Goal: Transaction & Acquisition: Book appointment/travel/reservation

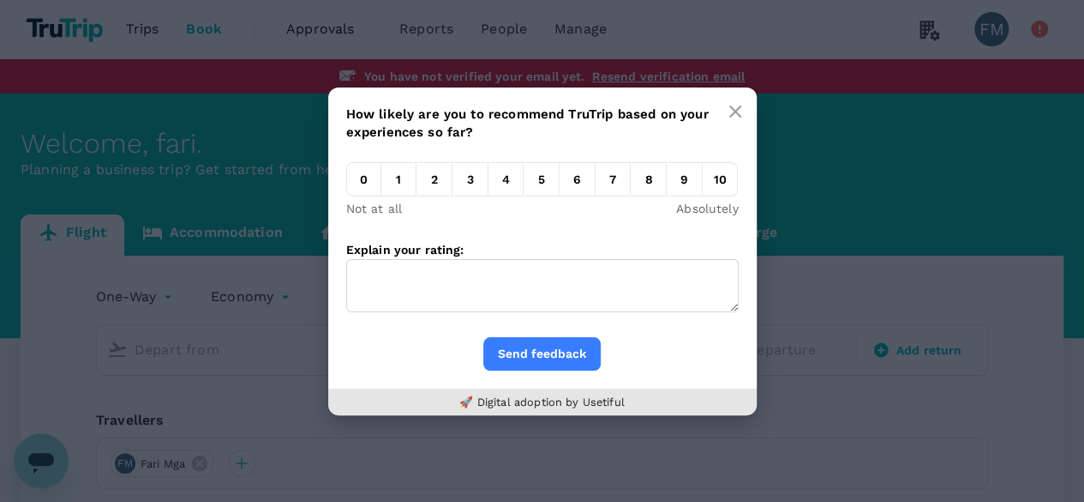
drag, startPoint x: 724, startPoint y: 128, endPoint x: 729, endPoint y: 117, distance: 11.1
click at [724, 126] on button "button" at bounding box center [735, 111] width 34 height 34
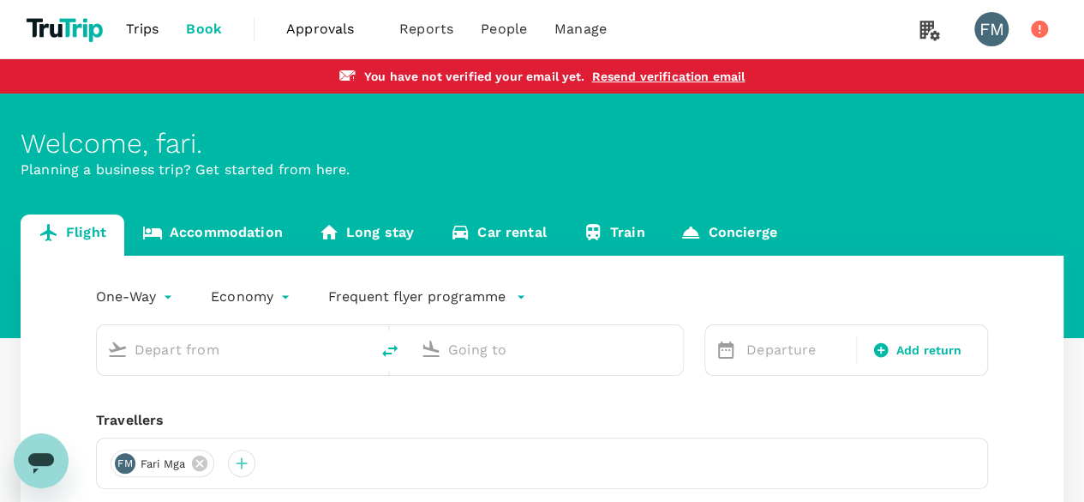
scroll to position [233, 0]
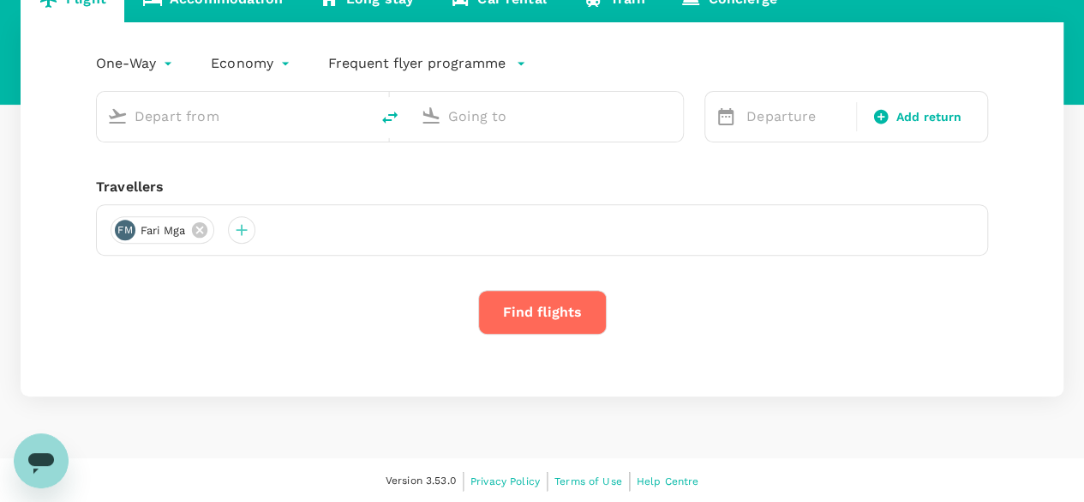
click at [206, 127] on input "text" at bounding box center [234, 116] width 199 height 27
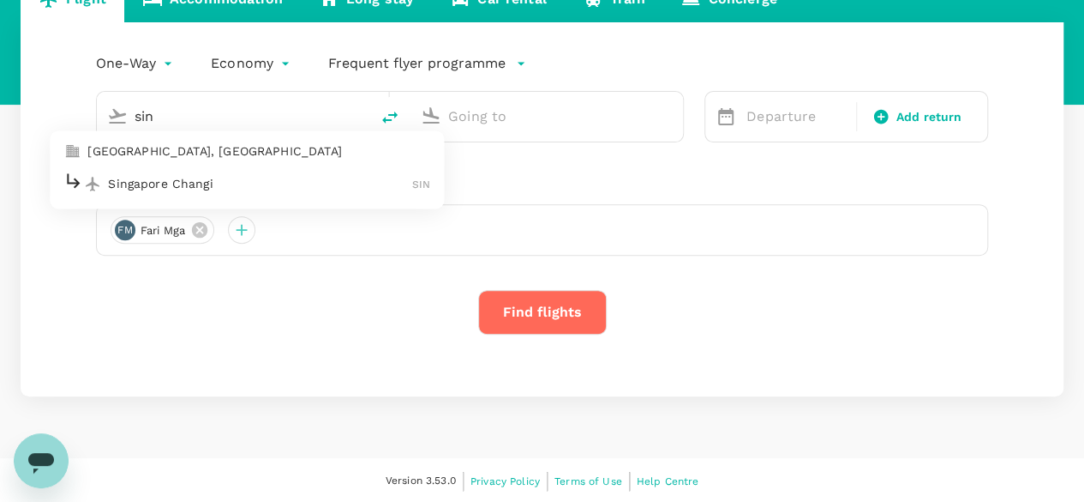
click at [237, 183] on p "Singapore Changi" at bounding box center [260, 183] width 304 height 17
type input "sin"
type input "Singapore Changi (SIN)"
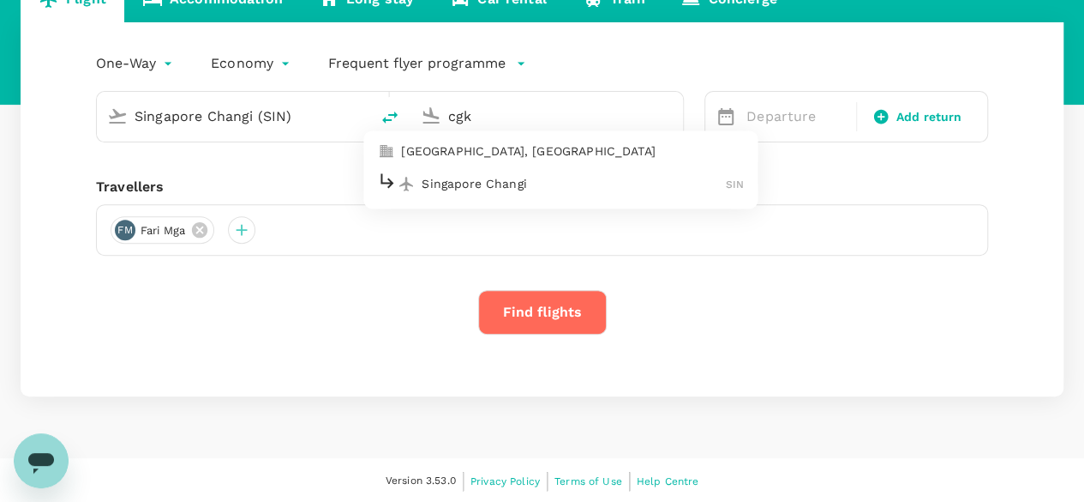
click at [492, 179] on p "Singapore Changi" at bounding box center [574, 183] width 304 height 17
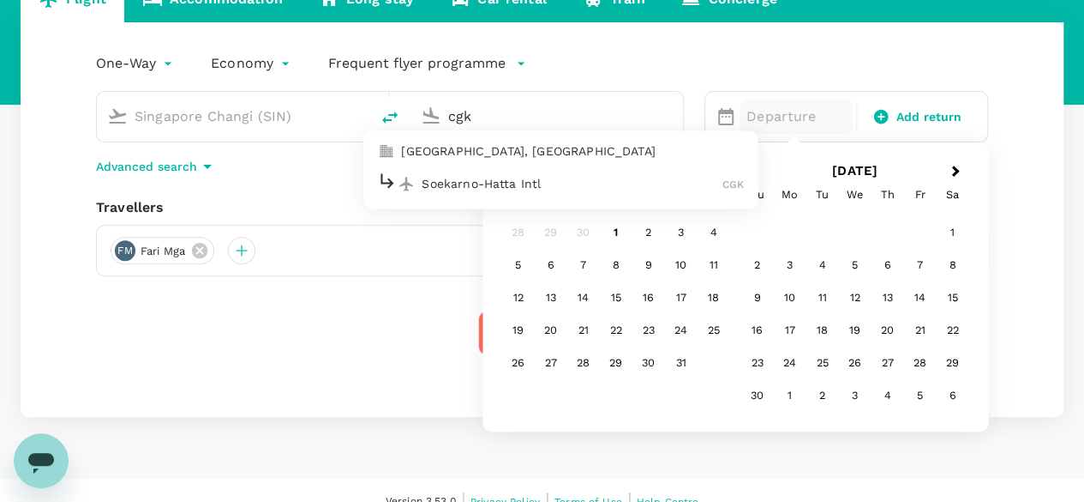
click at [548, 185] on p "Soekarno-Hatta Intl" at bounding box center [572, 183] width 301 height 17
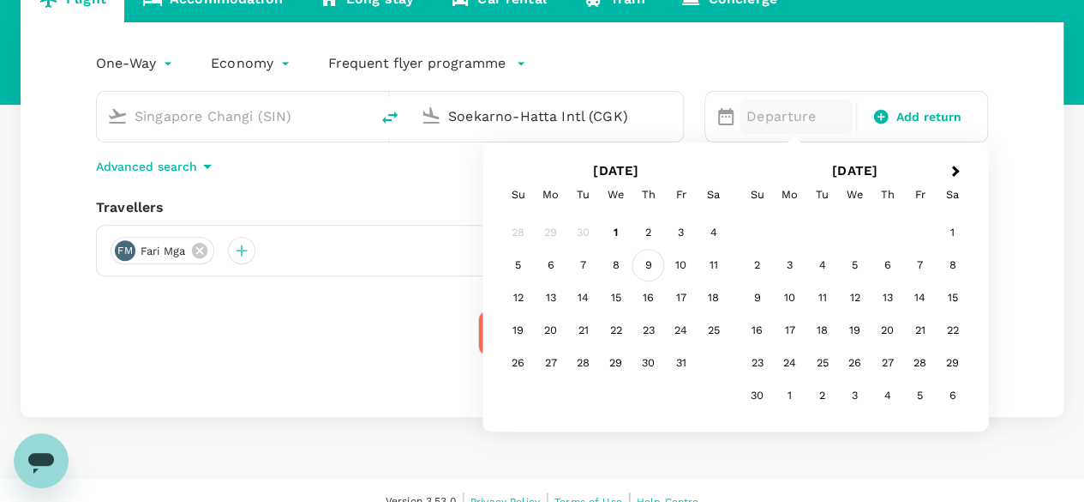
type input "Soekarno-Hatta Intl (CGK)"
click at [653, 249] on div "9" at bounding box center [649, 265] width 33 height 33
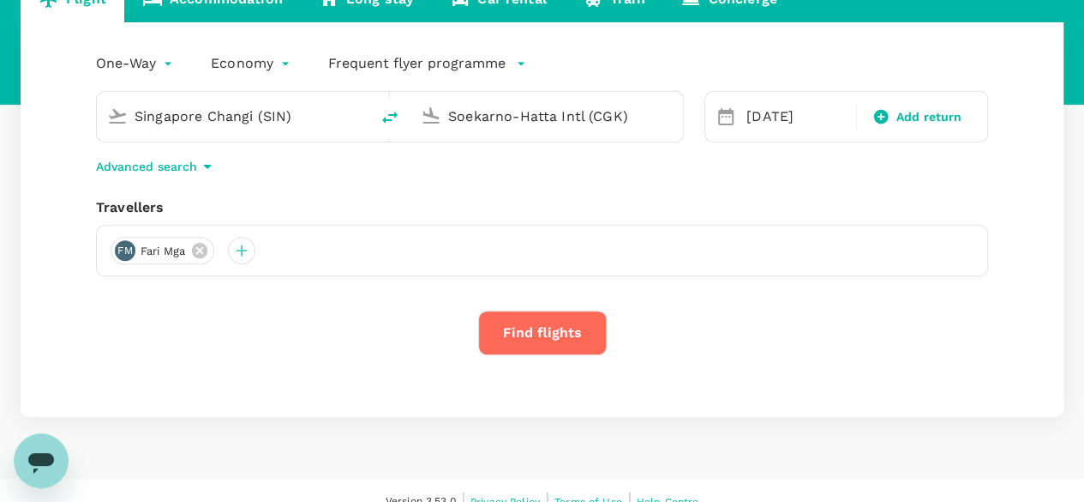
click at [568, 316] on button "Find flights" at bounding box center [542, 332] width 129 height 45
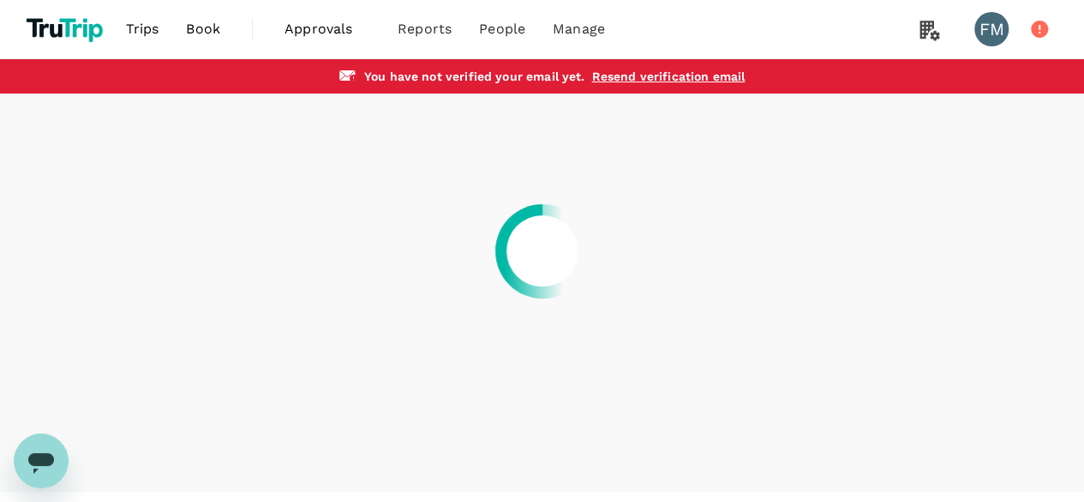
scroll to position [34, 0]
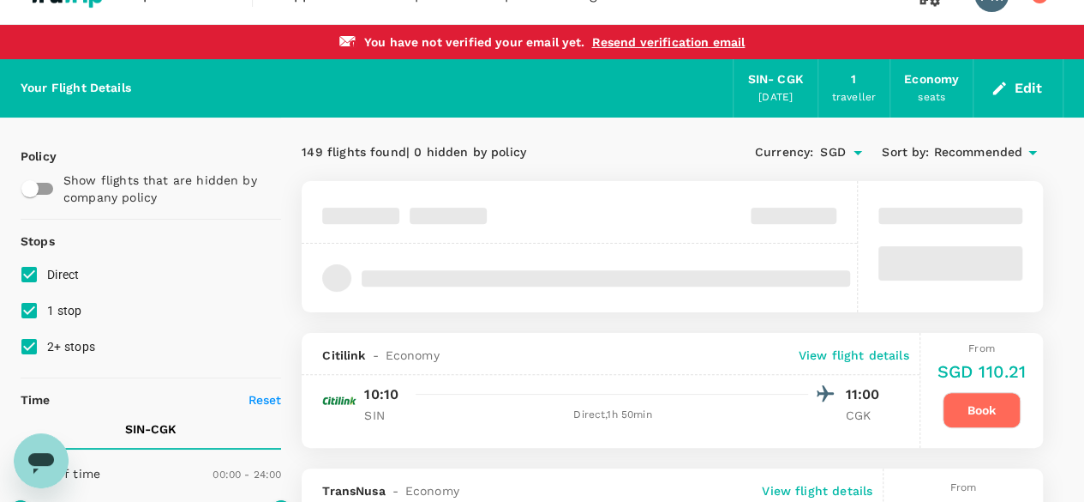
type input "1915"
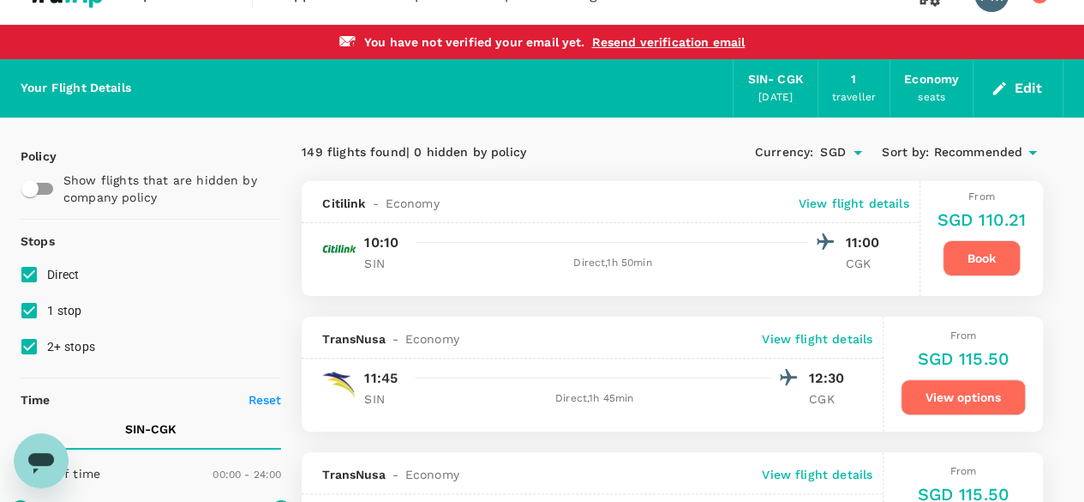
click at [1005, 267] on button "Book" at bounding box center [982, 258] width 78 height 36
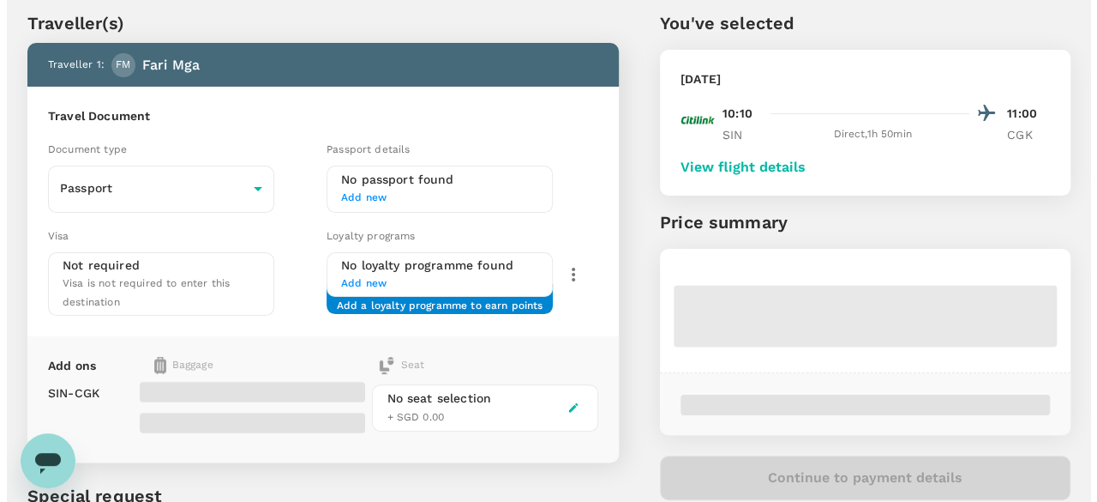
scroll to position [43, 0]
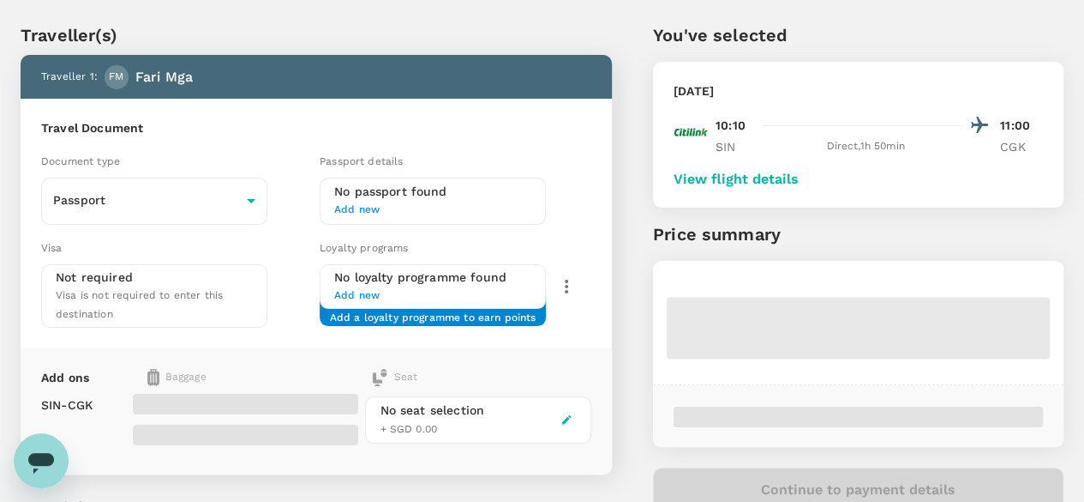
click at [407, 238] on div "Loyalty programs" at bounding box center [456, 247] width 272 height 19
click at [407, 198] on h6 "No passport found" at bounding box center [432, 192] width 197 height 19
click at [412, 203] on span "Add new" at bounding box center [432, 209] width 197 height 17
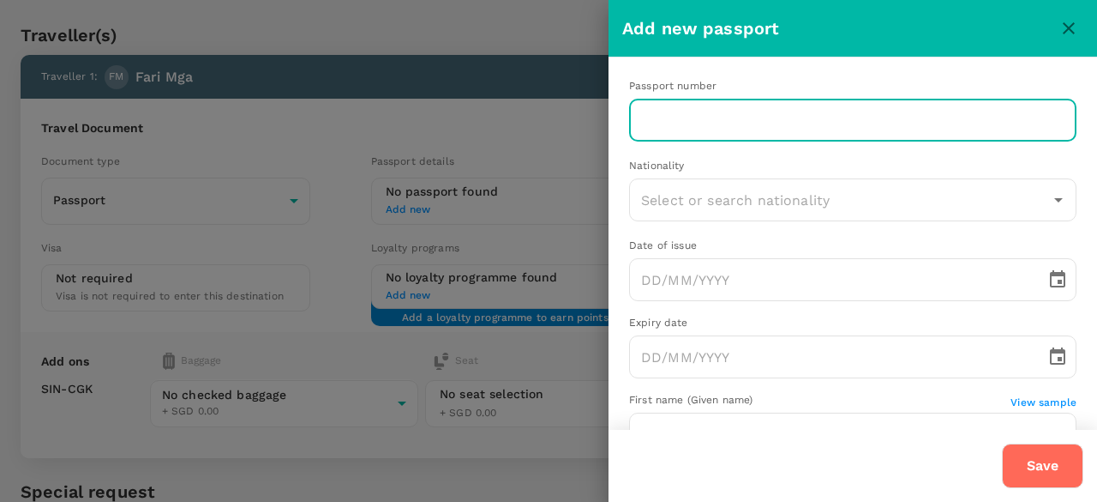
click at [772, 135] on input "text" at bounding box center [853, 120] width 448 height 43
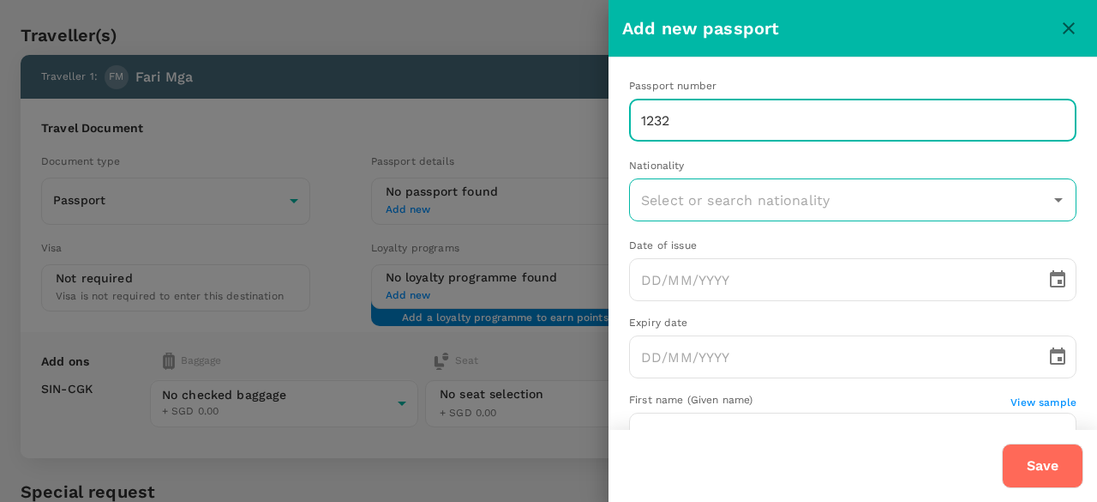
type input "1232"
click at [681, 201] on input "text" at bounding box center [840, 199] width 406 height 33
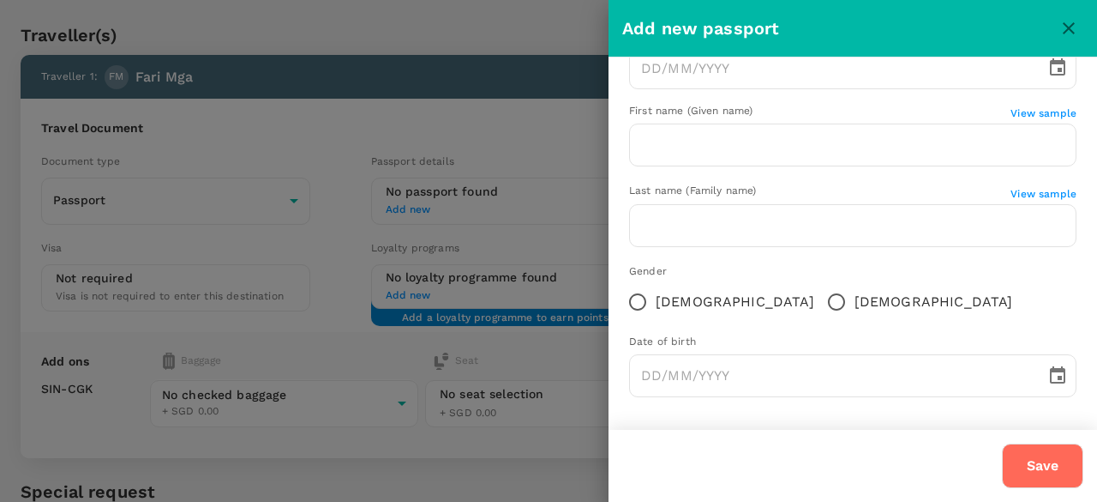
scroll to position [0, 0]
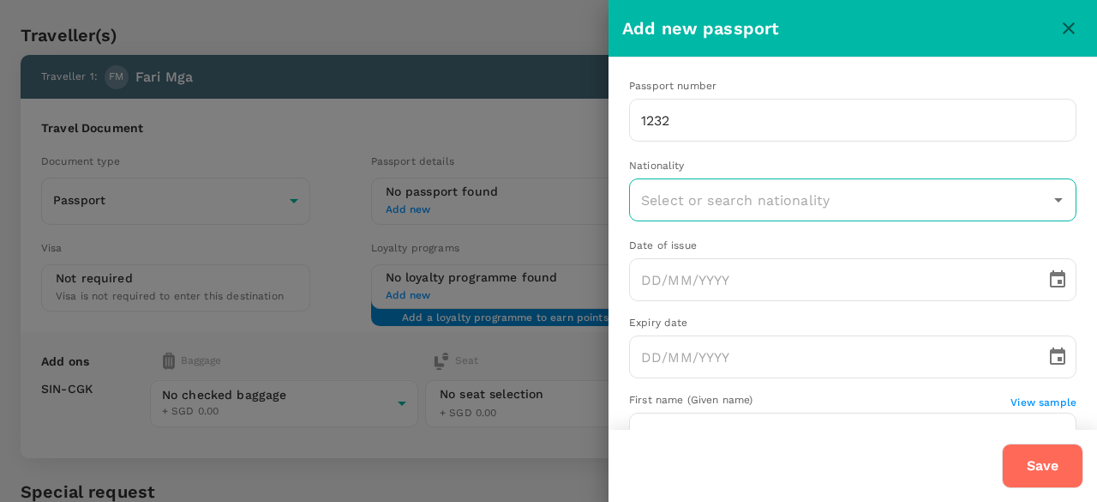
click at [712, 191] on input "text" at bounding box center [840, 199] width 406 height 33
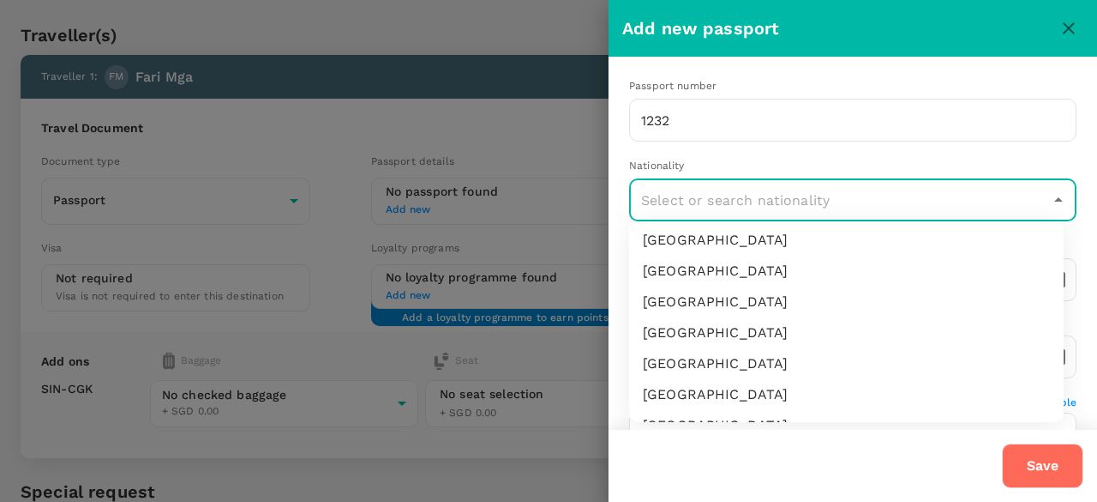
scroll to position [171, 0]
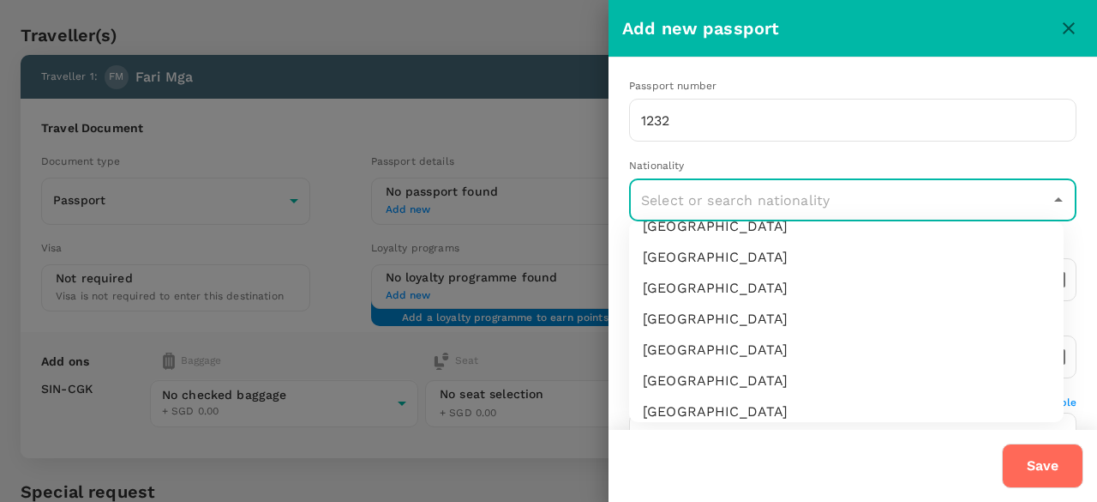
click at [693, 311] on li "[GEOGRAPHIC_DATA]" at bounding box center [846, 318] width 435 height 31
type input "[GEOGRAPHIC_DATA]"
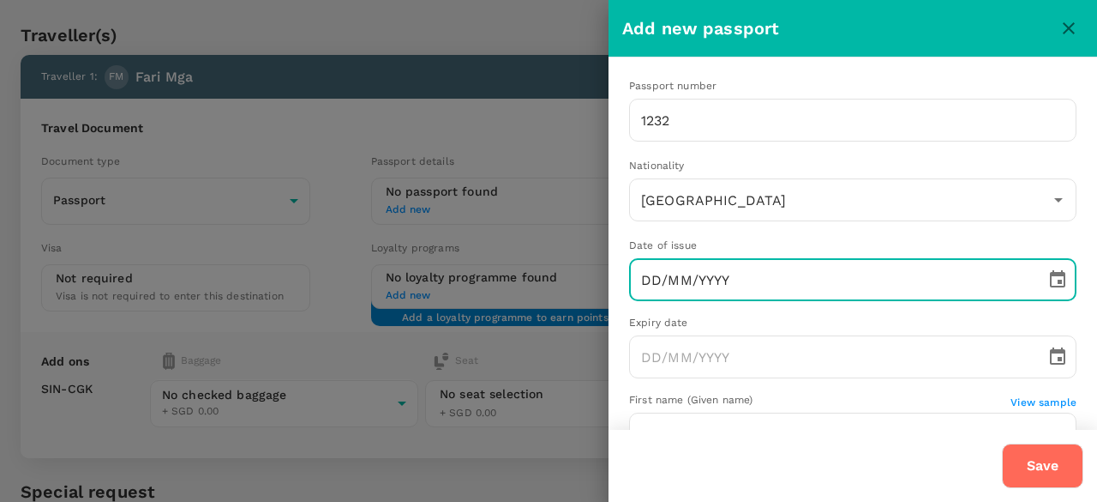
click at [652, 279] on input "DD/MM/YYYY" at bounding box center [831, 279] width 405 height 43
type input "10/10/2020"
type input "[GEOGRAPHIC_DATA]"
type input "10/10/2020"
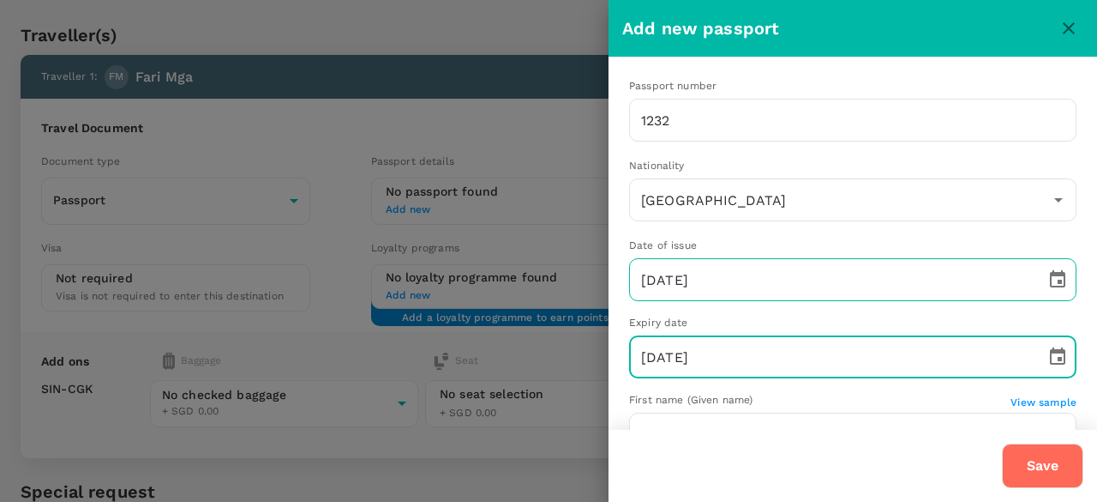
type input "01/01/2029"
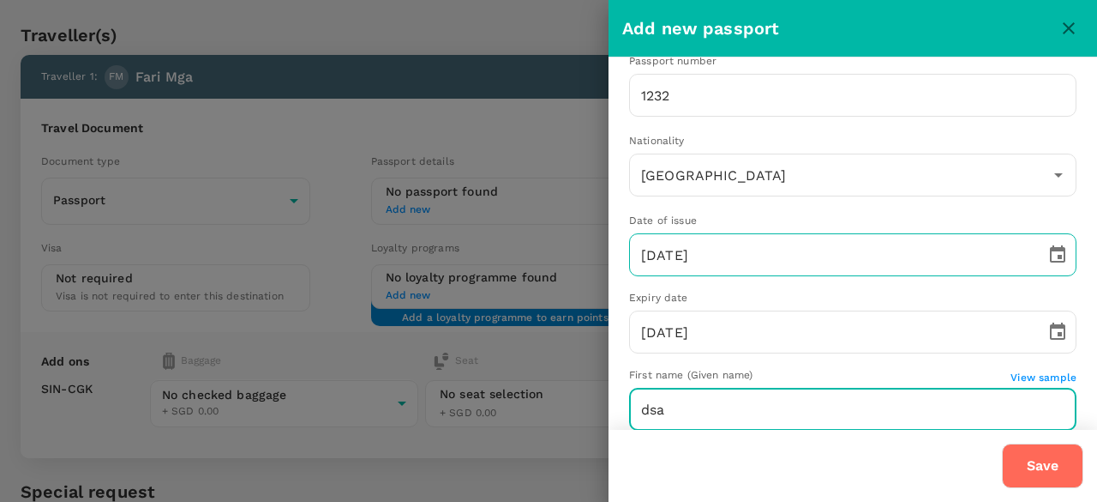
type input "dsa"
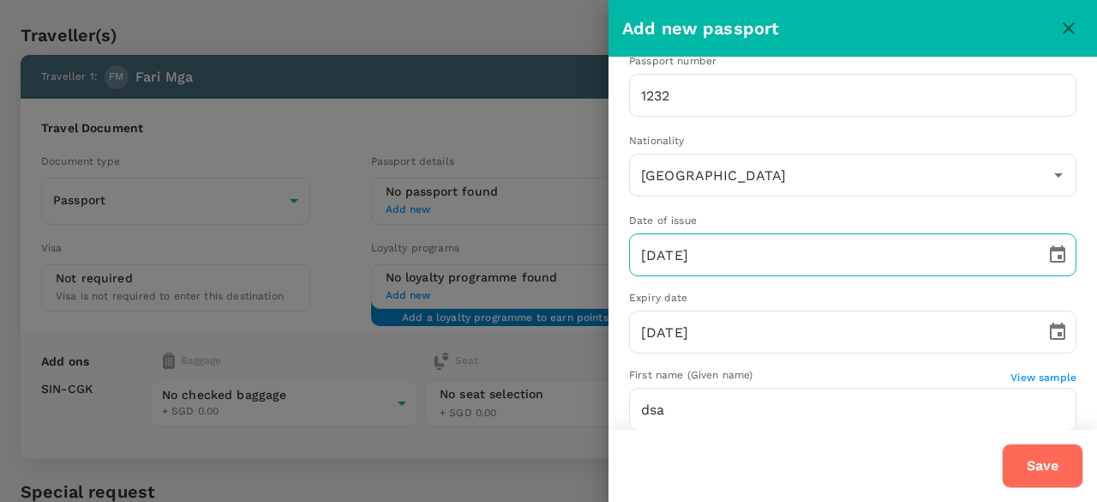
scroll to position [270, 0]
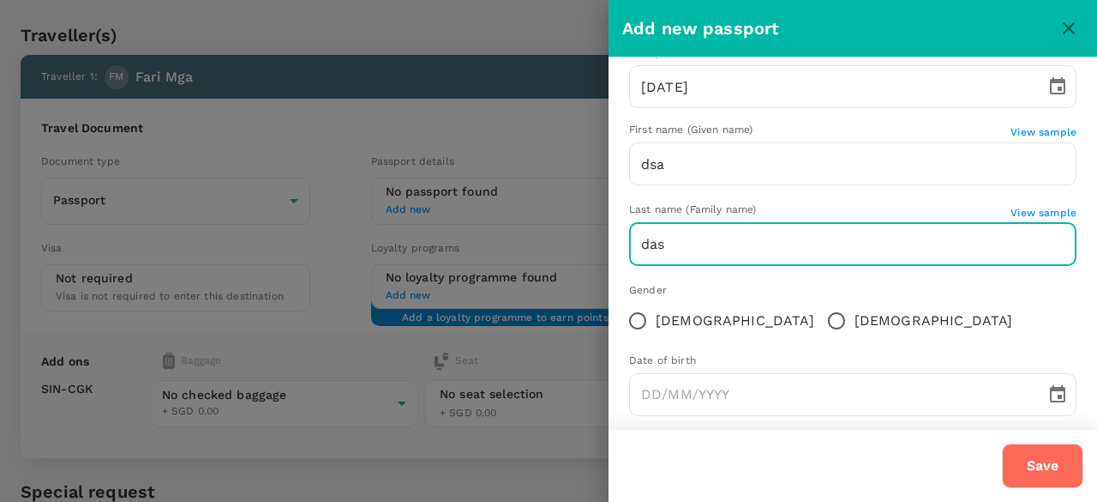
type input "das"
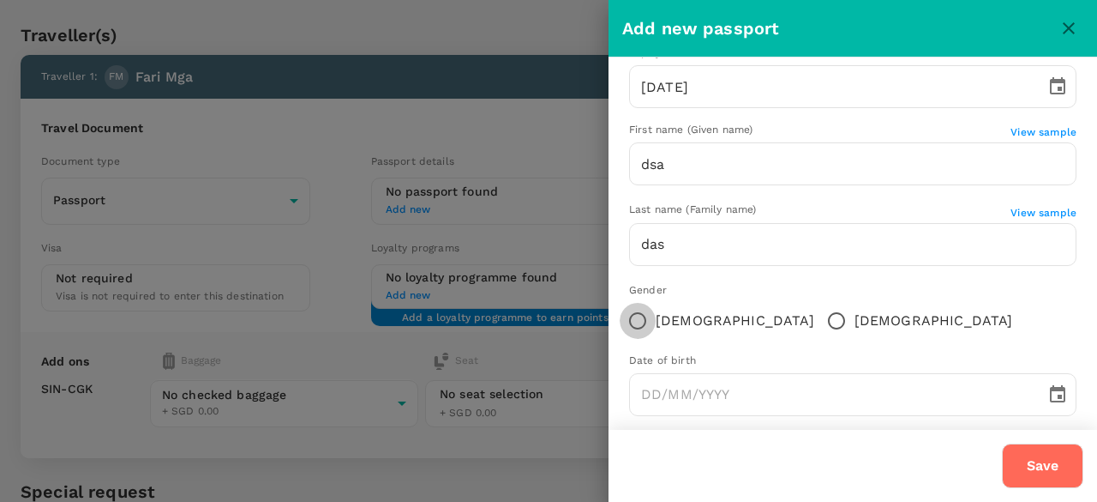
click at [819, 311] on input "Male" at bounding box center [837, 321] width 36 height 36
radio input "true"
click at [681, 357] on div "Date of birth" at bounding box center [853, 360] width 448 height 17
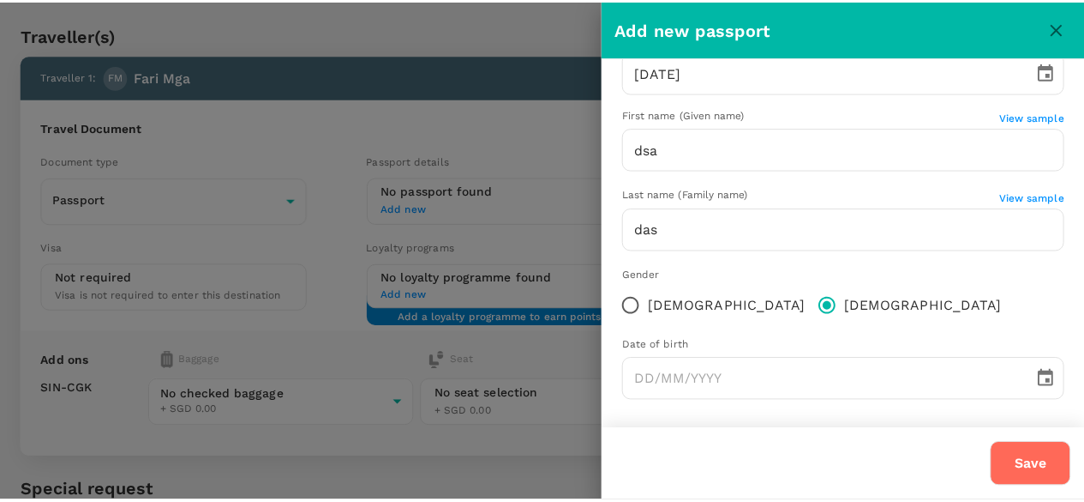
scroll to position [289, 0]
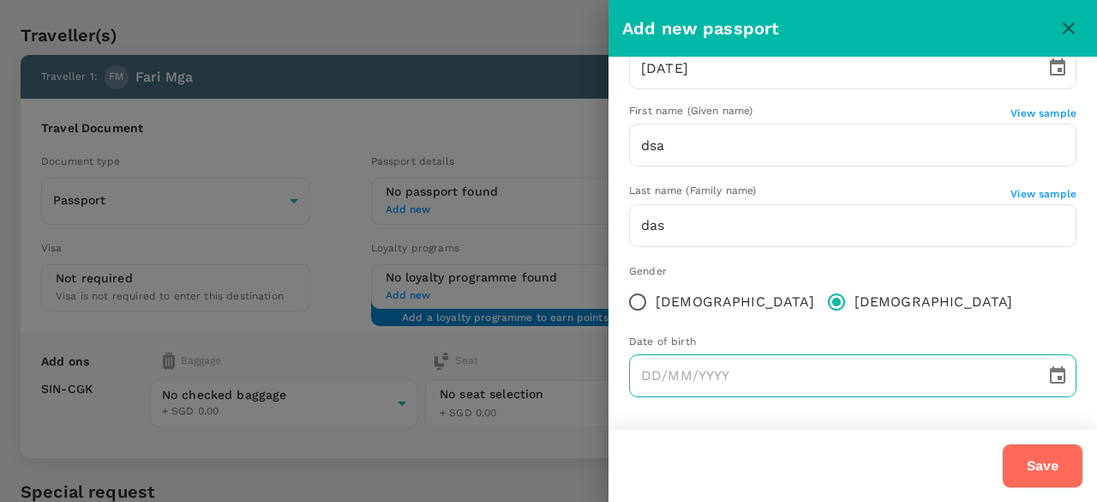
click at [648, 373] on input "text" at bounding box center [831, 375] width 405 height 43
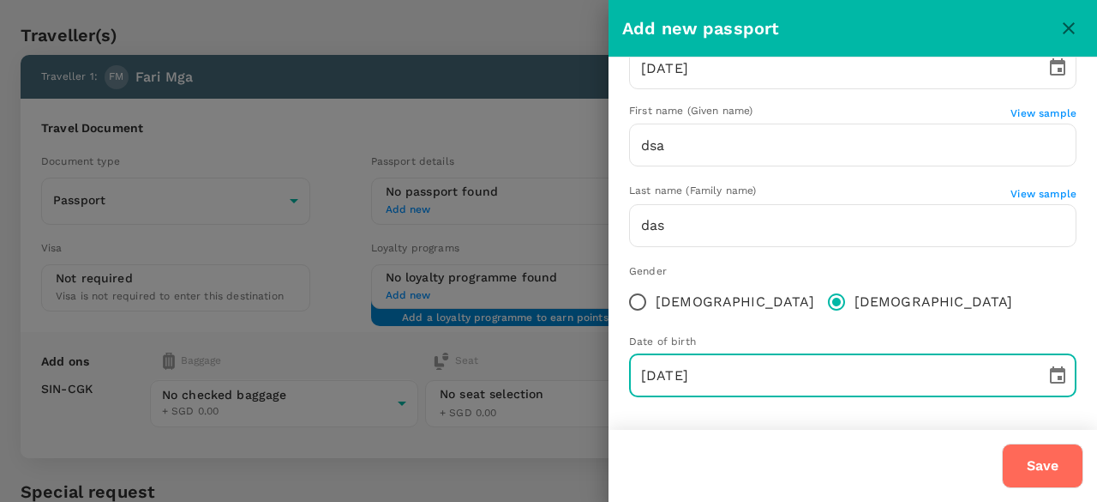
type input "10/10/2000"
click at [1002, 443] on button "Save" at bounding box center [1042, 465] width 81 height 45
drag, startPoint x: 1028, startPoint y: 473, endPoint x: 712, endPoint y: 18, distance: 553.9
click at [1029, 472] on button "Save" at bounding box center [1042, 465] width 81 height 45
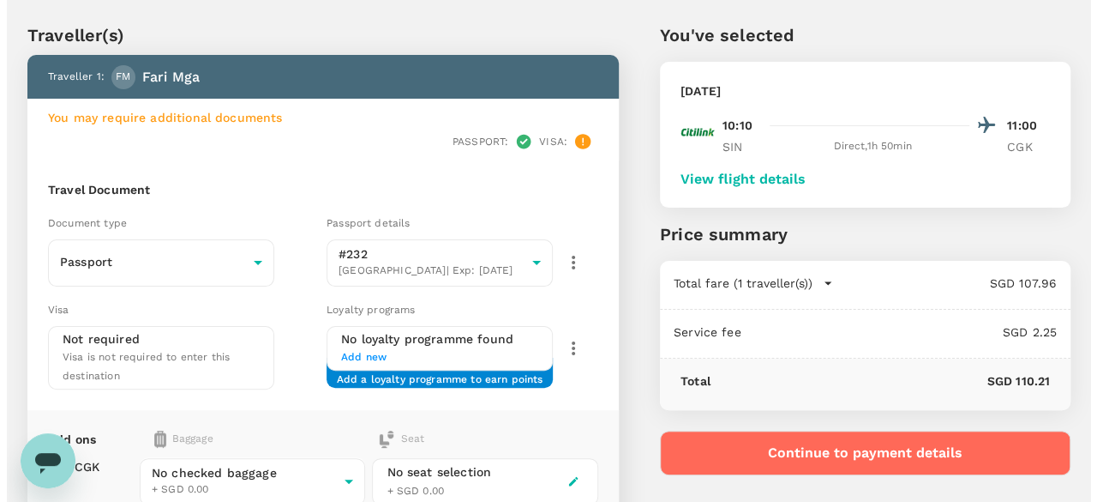
scroll to position [214, 0]
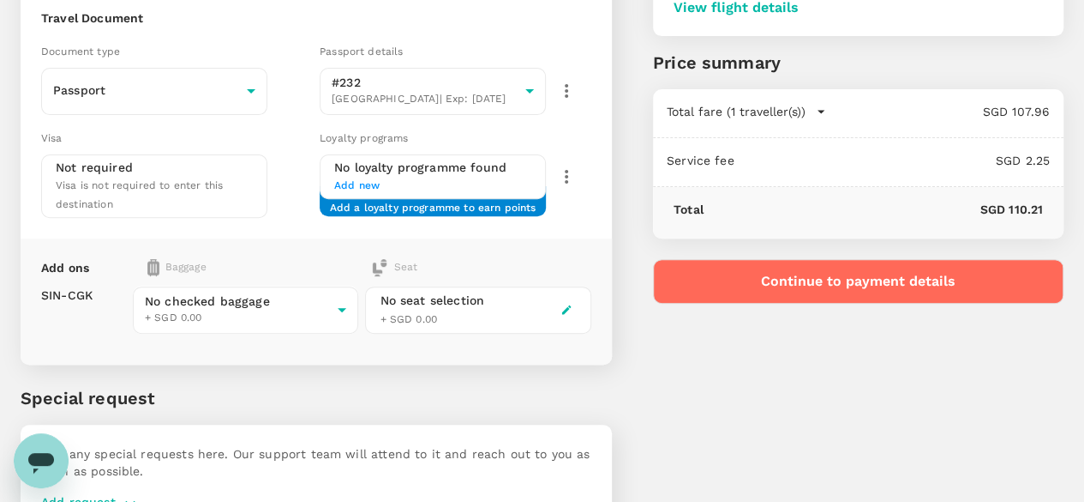
click at [886, 303] on div "You've selected Thursday, 09 Oct 2025 10:10 11:00 SIN Direct , 1h 50min CGK Vie…" at bounding box center [838, 182] width 452 height 745
click at [895, 263] on button "Continue to payment details" at bounding box center [858, 281] width 411 height 45
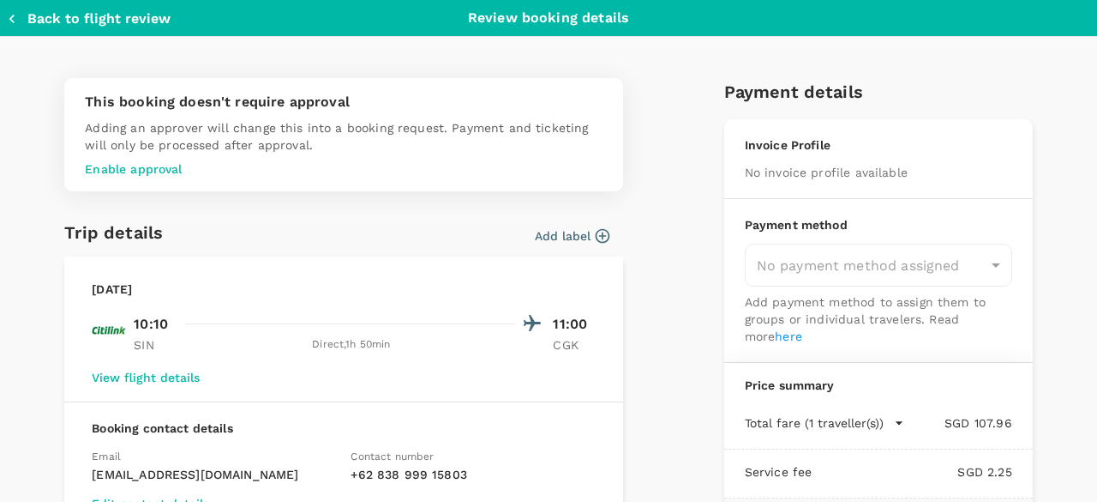
click at [809, 183] on div "Invoice Profile No invoice profile available" at bounding box center [878, 159] width 309 height 80
click at [826, 181] on div "Invoice Profile No invoice profile available" at bounding box center [878, 159] width 309 height 80
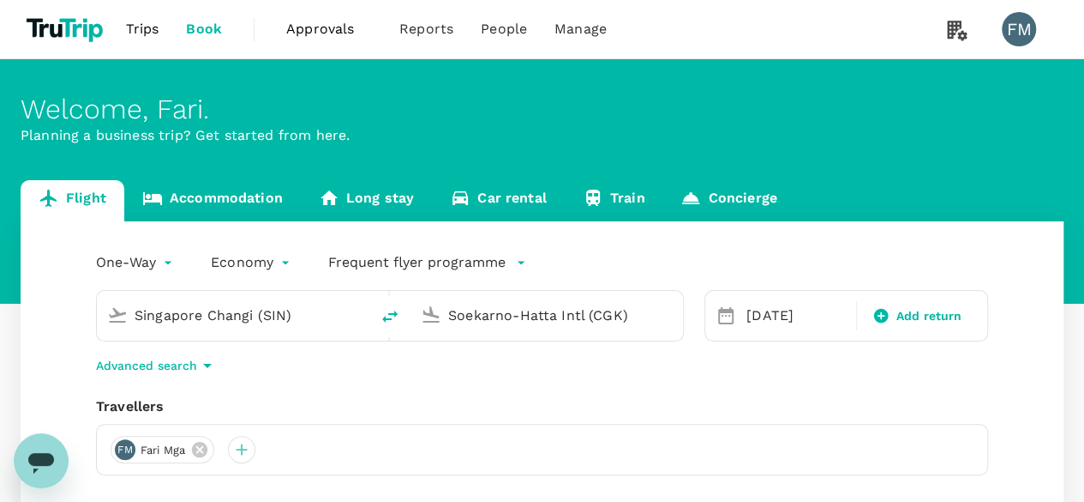
click at [261, 213] on link "Accommodation" at bounding box center [212, 200] width 177 height 41
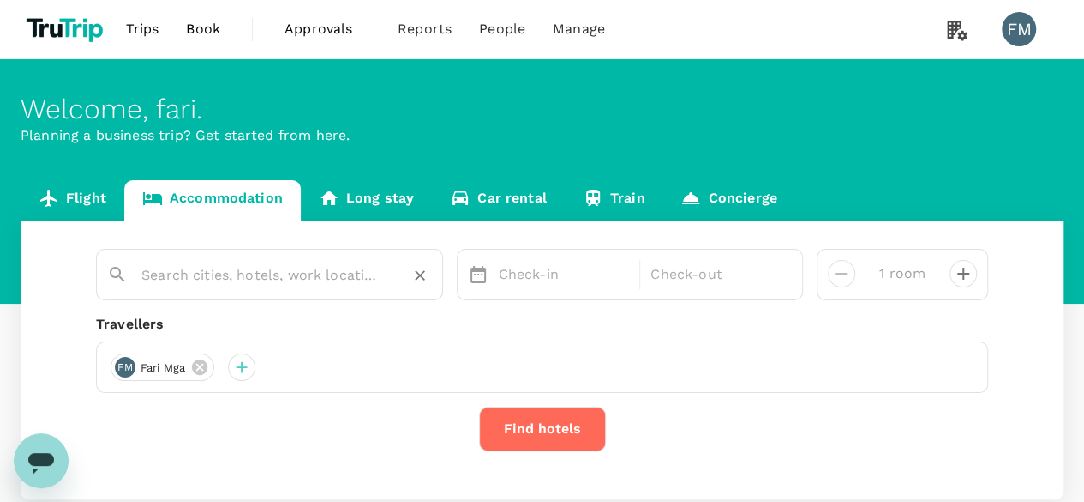
click at [252, 282] on input "text" at bounding box center [262, 274] width 243 height 27
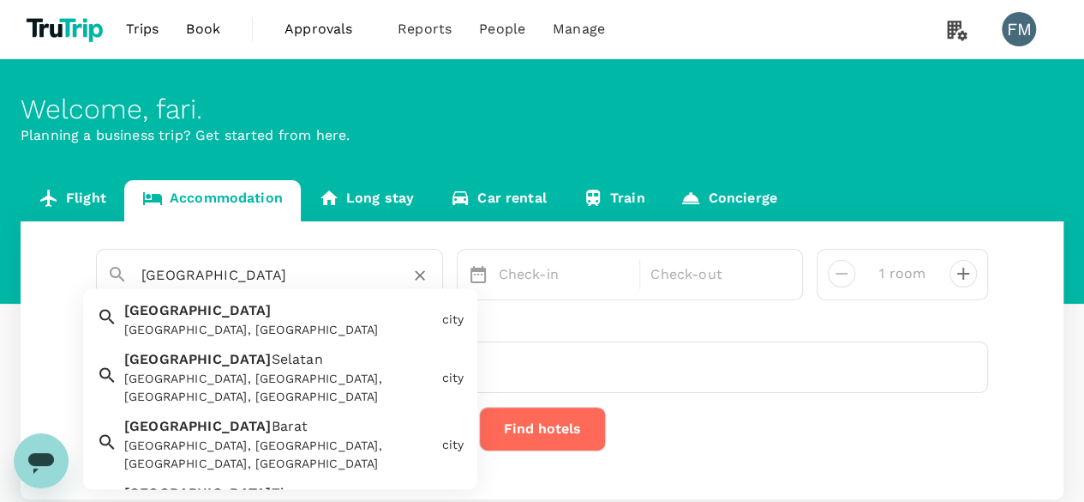
click at [185, 298] on div "Jakarta Jakarta, Indonesia" at bounding box center [275, 316] width 317 height 45
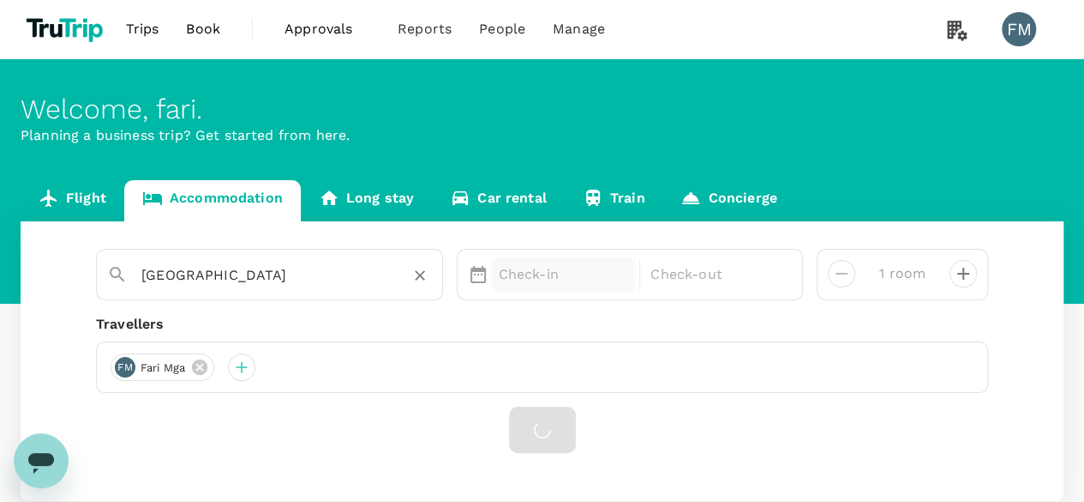
type input "Jakarta"
click at [592, 270] on p "Check-in" at bounding box center [564, 274] width 131 height 21
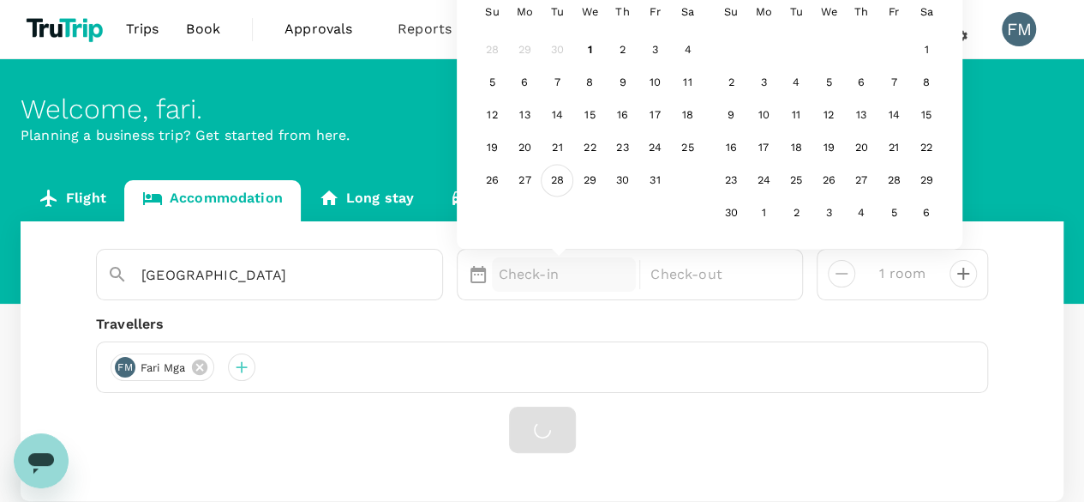
click at [561, 194] on div "28" at bounding box center [557, 181] width 33 height 33
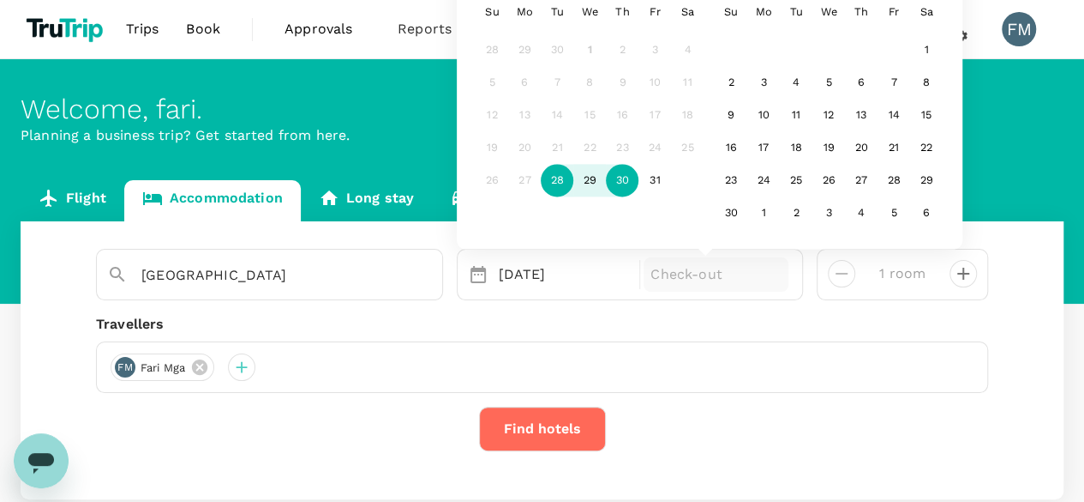
click at [613, 189] on div "30" at bounding box center [622, 181] width 33 height 33
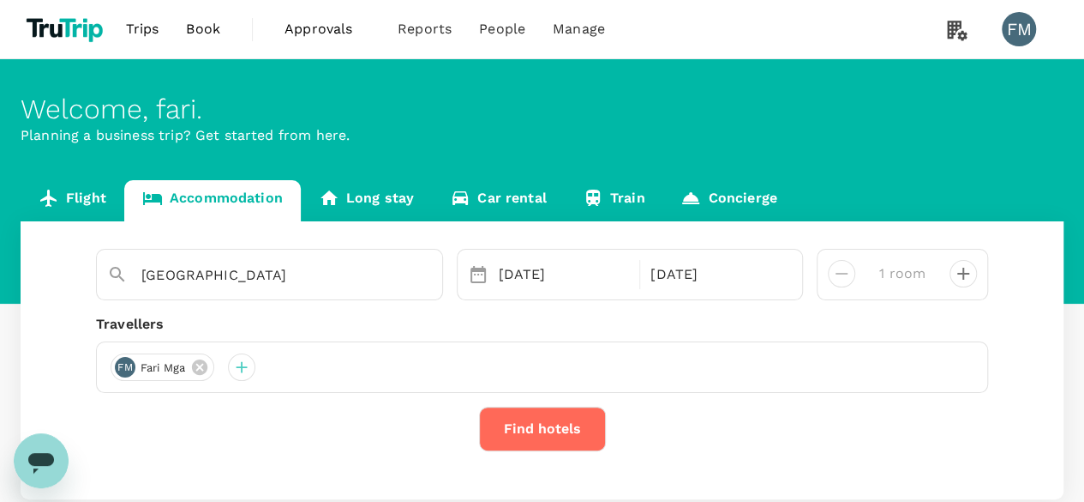
drag, startPoint x: 559, startPoint y: 424, endPoint x: 658, endPoint y: 309, distance: 151.9
click at [559, 424] on button "Find hotels" at bounding box center [542, 428] width 127 height 45
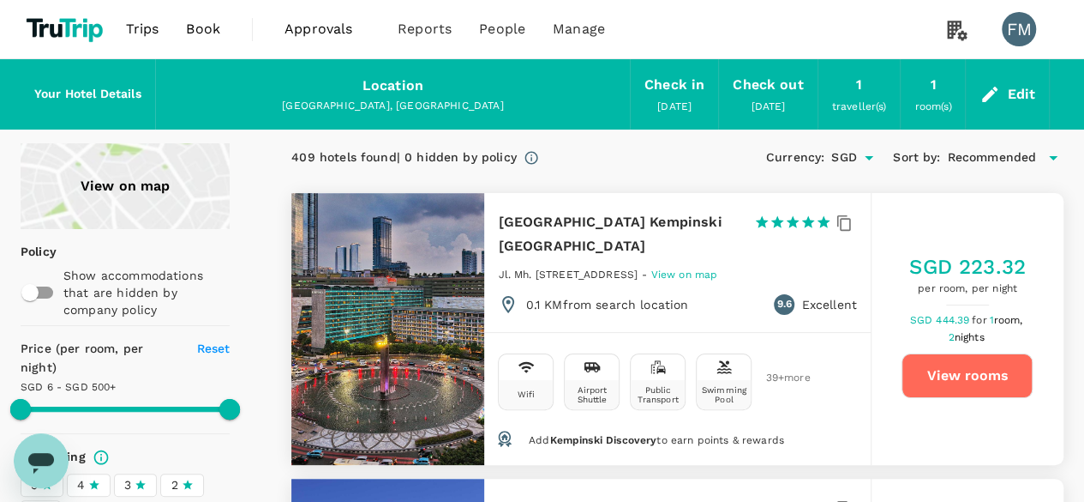
click at [964, 358] on button "View rooms" at bounding box center [967, 375] width 131 height 45
type input "499.95"
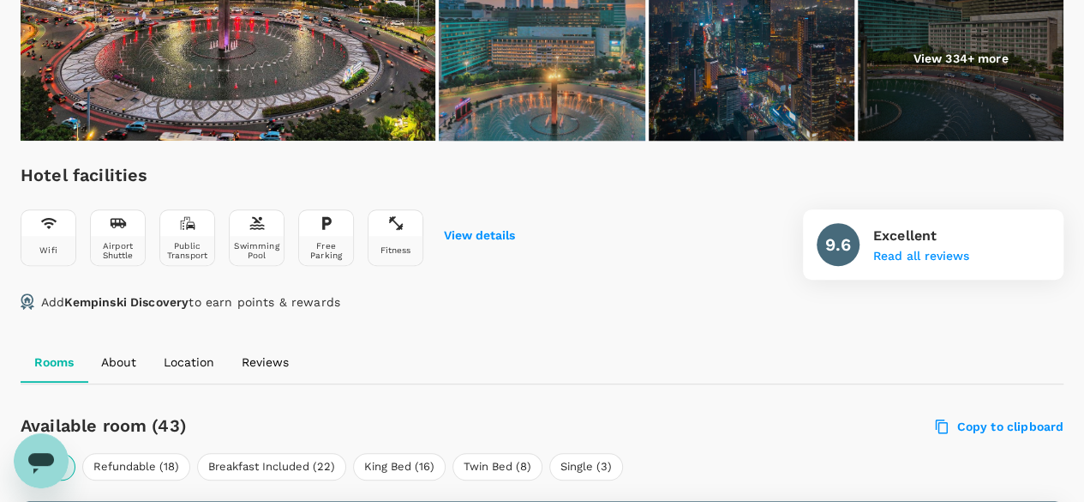
scroll to position [686, 0]
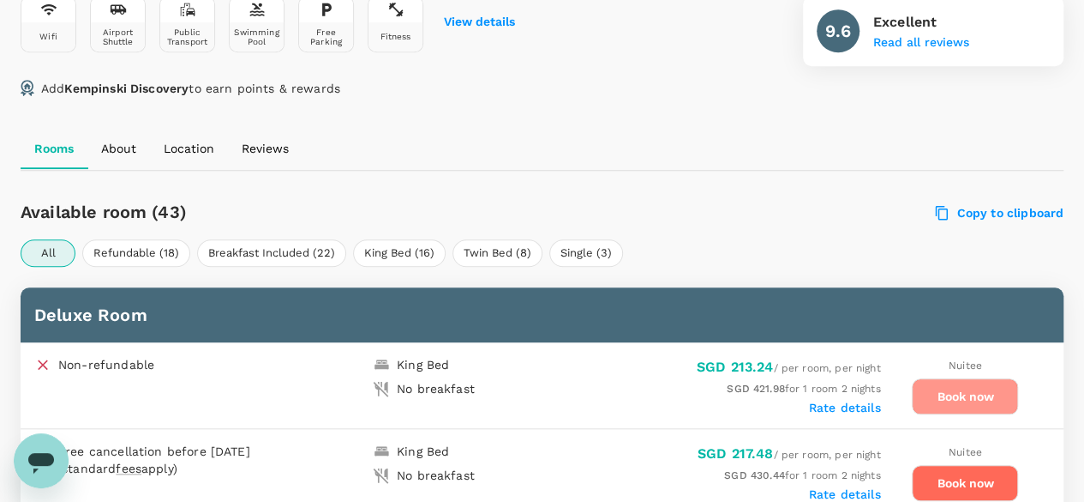
click at [953, 382] on button "Book now" at bounding box center [965, 396] width 106 height 36
click at [954, 382] on div "Book now" at bounding box center [965, 396] width 106 height 36
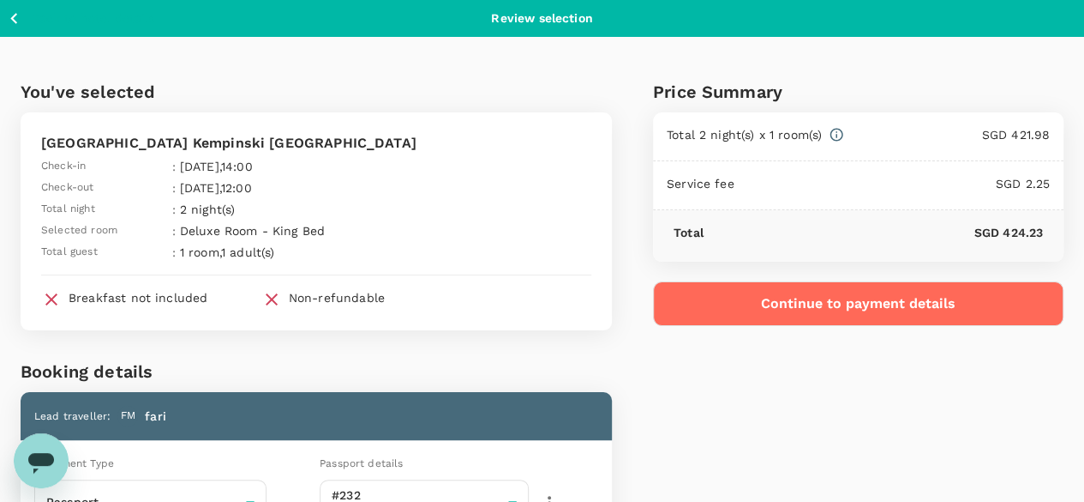
click at [815, 273] on div "Continue to payment details" at bounding box center [858, 293] width 411 height 64
click at [823, 286] on button "Continue to payment details" at bounding box center [858, 303] width 411 height 45
